Goal: Find contact information: Find contact information

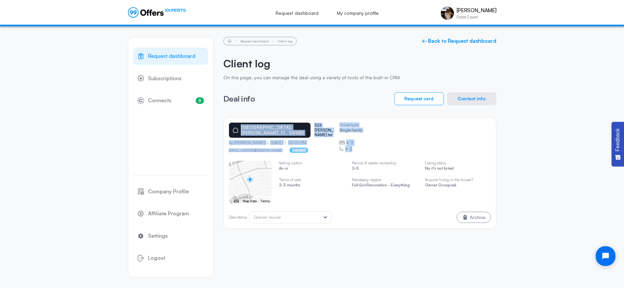
drag, startPoint x: 479, startPoint y: 194, endPoint x: 222, endPoint y: 123, distance: 266.6
click at [222, 123] on div "Request dashboard Subscriptions 8 Connects 8 Company Profile Affiliate Program …" at bounding box center [312, 157] width 368 height 262
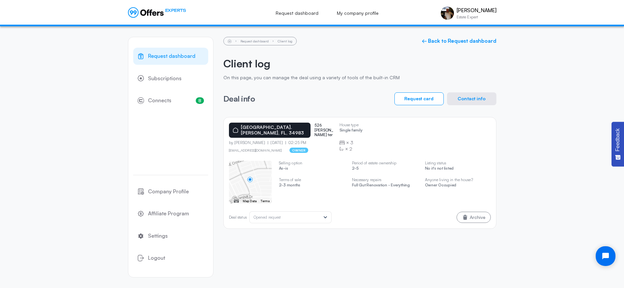
click at [320, 96] on div "Deal info Request card Contact info" at bounding box center [359, 98] width 273 height 13
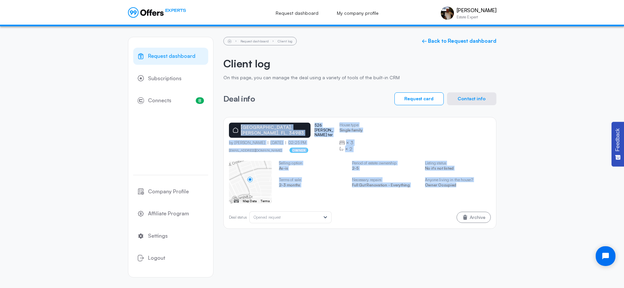
drag, startPoint x: 225, startPoint y: 121, endPoint x: 462, endPoint y: 188, distance: 246.8
click at [462, 188] on div "[GEOGRAPHIC_DATA]. [PERSON_NAME][GEOGRAPHIC_DATA] 526 [PERSON_NAME] ter by [PER…" at bounding box center [359, 173] width 273 height 112
copy div "[GEOGRAPHIC_DATA]. [PERSON_NAME][GEOGRAPHIC_DATA] 526 [PERSON_NAME] ter by [PER…"
click at [481, 97] on button "Contact info" at bounding box center [471, 98] width 49 height 13
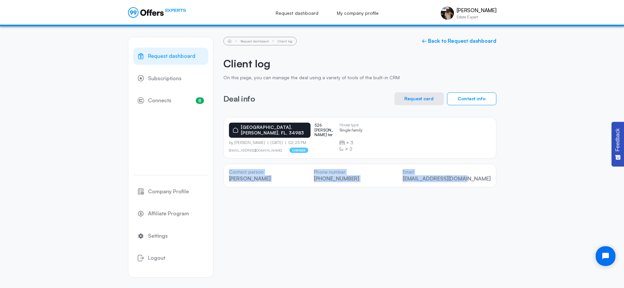
drag, startPoint x: 493, startPoint y: 177, endPoint x: 234, endPoint y: 171, distance: 258.8
click at [230, 171] on div "Contact person [PERSON_NAME] Phone number [PHONE_NUMBER] Email [EMAIL_ADDRESS][…" at bounding box center [359, 176] width 273 height 24
copy div "Contact person [PERSON_NAME] Phone number [PHONE_NUMBER] Email [EMAIL_ADDRESS][…"
drag, startPoint x: 425, startPoint y: 99, endPoint x: 418, endPoint y: 106, distance: 9.8
click at [425, 99] on button "Request card" at bounding box center [418, 98] width 49 height 13
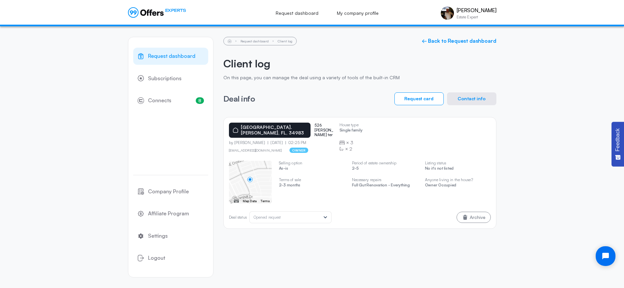
click at [420, 200] on div "← Move left → Move right ↑ Move up ↓ Move down + Zoom in - Zoom out Home Jump l…" at bounding box center [360, 182] width 262 height 43
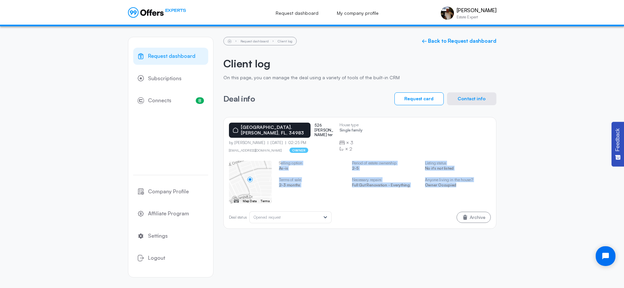
drag, startPoint x: 462, startPoint y: 186, endPoint x: 280, endPoint y: 163, distance: 184.2
click at [0, 0] on slot "← Move left → Move right ↑ Move up ↓ Move down + Zoom in - Zoom out Home Jump l…" at bounding box center [0, 0] width 0 height 0
drag, startPoint x: 280, startPoint y: 163, endPoint x: 291, endPoint y: 163, distance: 11.2
copy swiper-container "[PERSON_NAME] option As-is Terms of sale 2-3 months Period of estate ownership …"
click at [169, 56] on span "Request dashboard" at bounding box center [171, 56] width 47 height 9
